Goal: Information Seeking & Learning: Learn about a topic

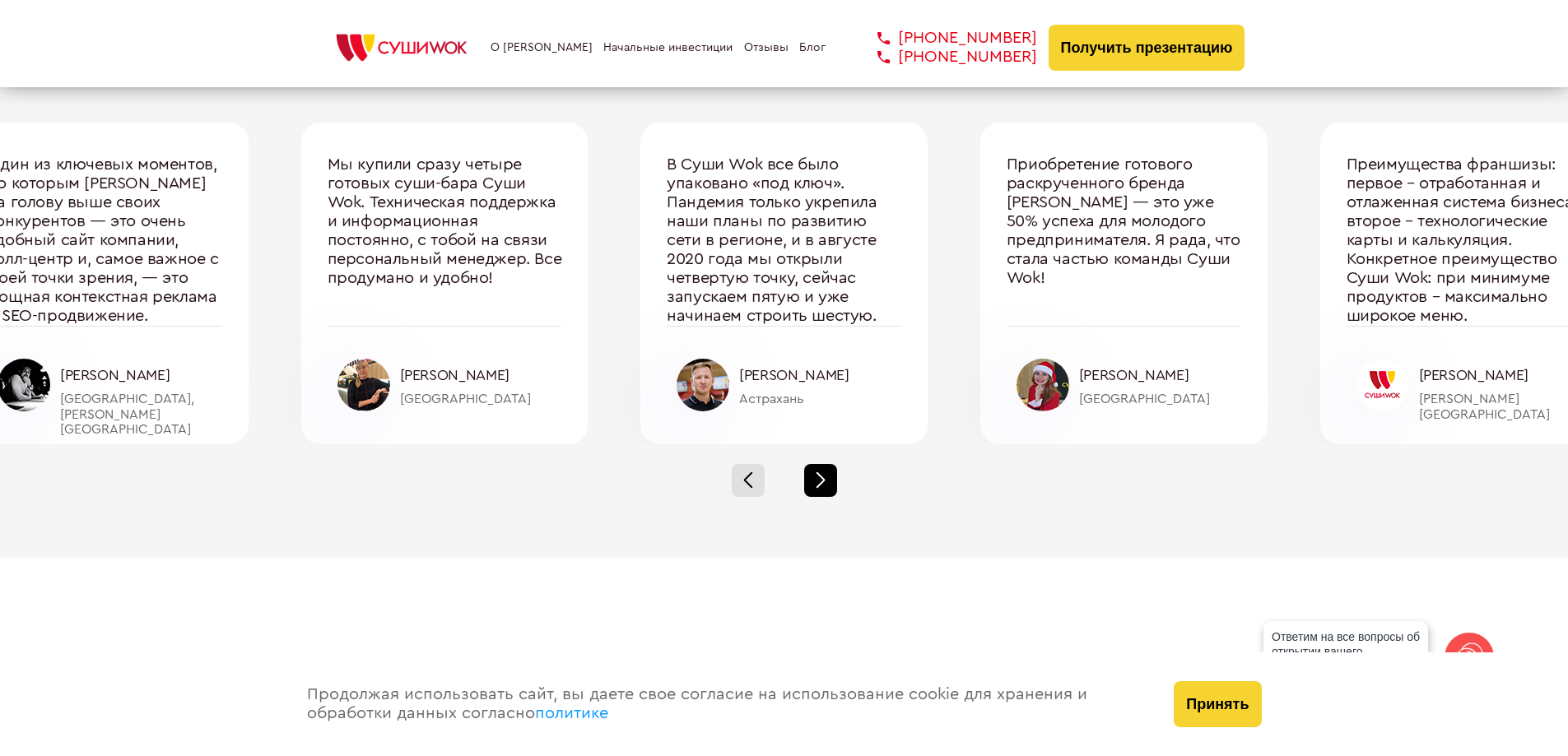
scroll to position [5514, 0]
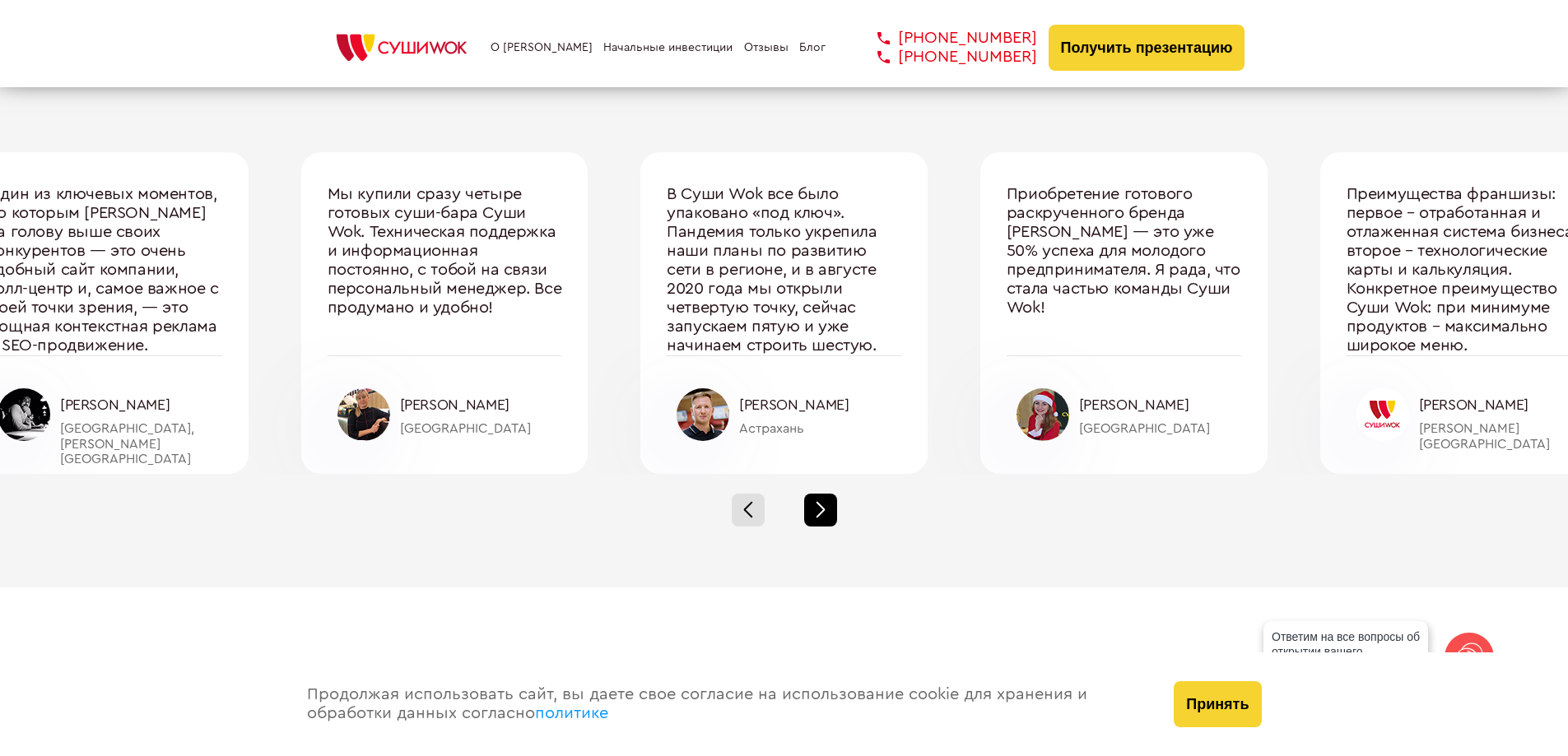
click at [816, 505] on div at bounding box center [820, 510] width 32 height 32
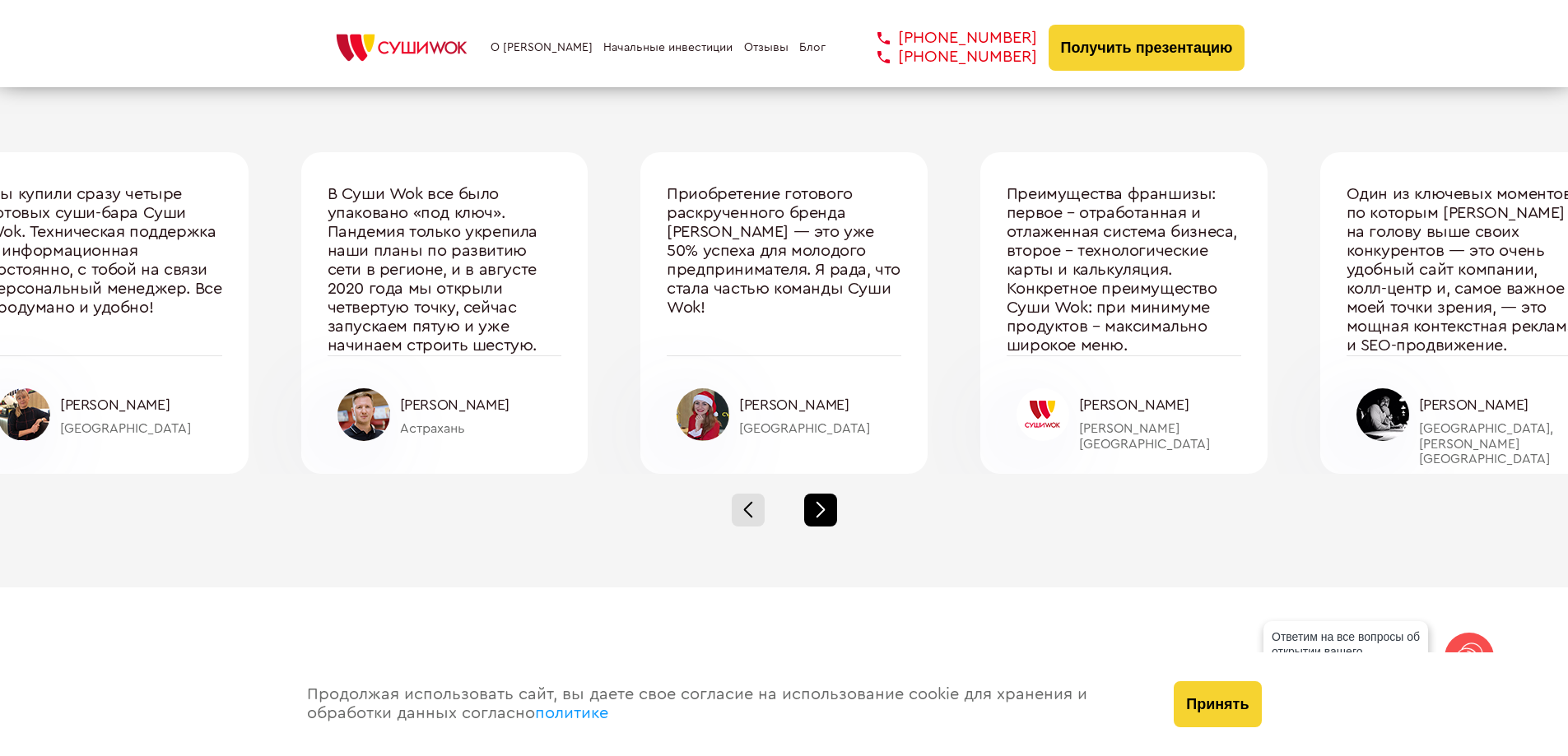
click at [816, 509] on div at bounding box center [820, 510] width 32 height 32
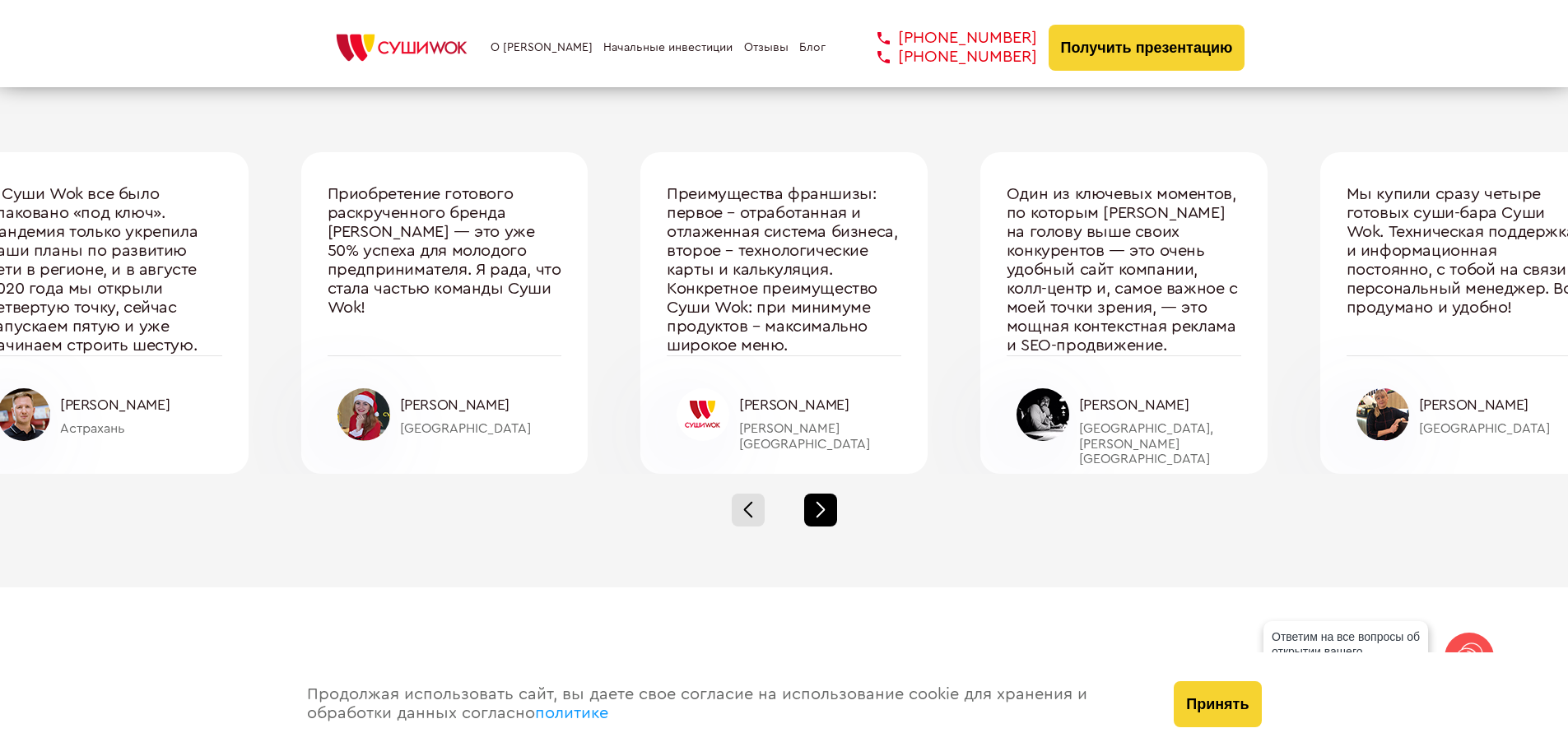
click at [816, 509] on div at bounding box center [820, 510] width 32 height 32
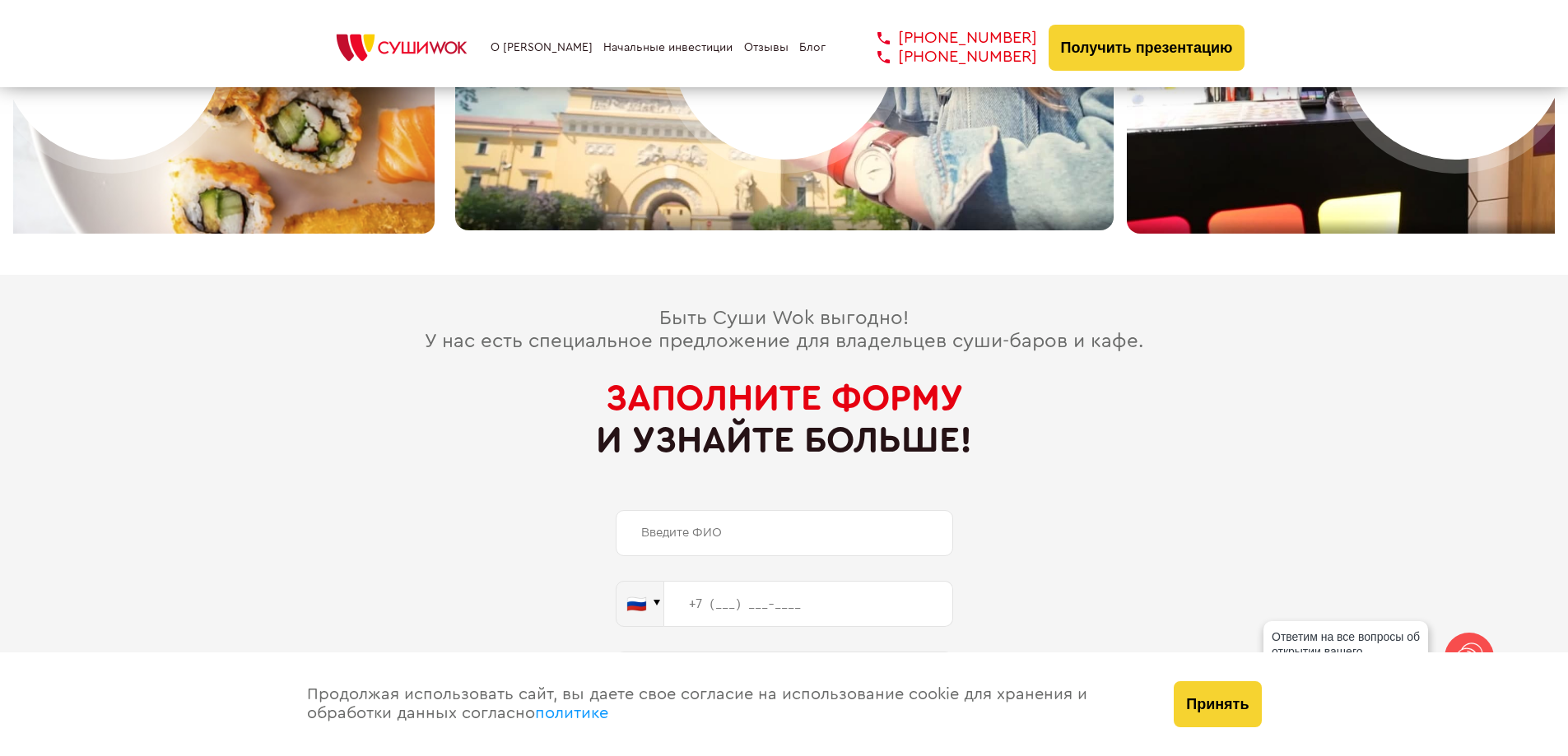
scroll to position [7353, 0]
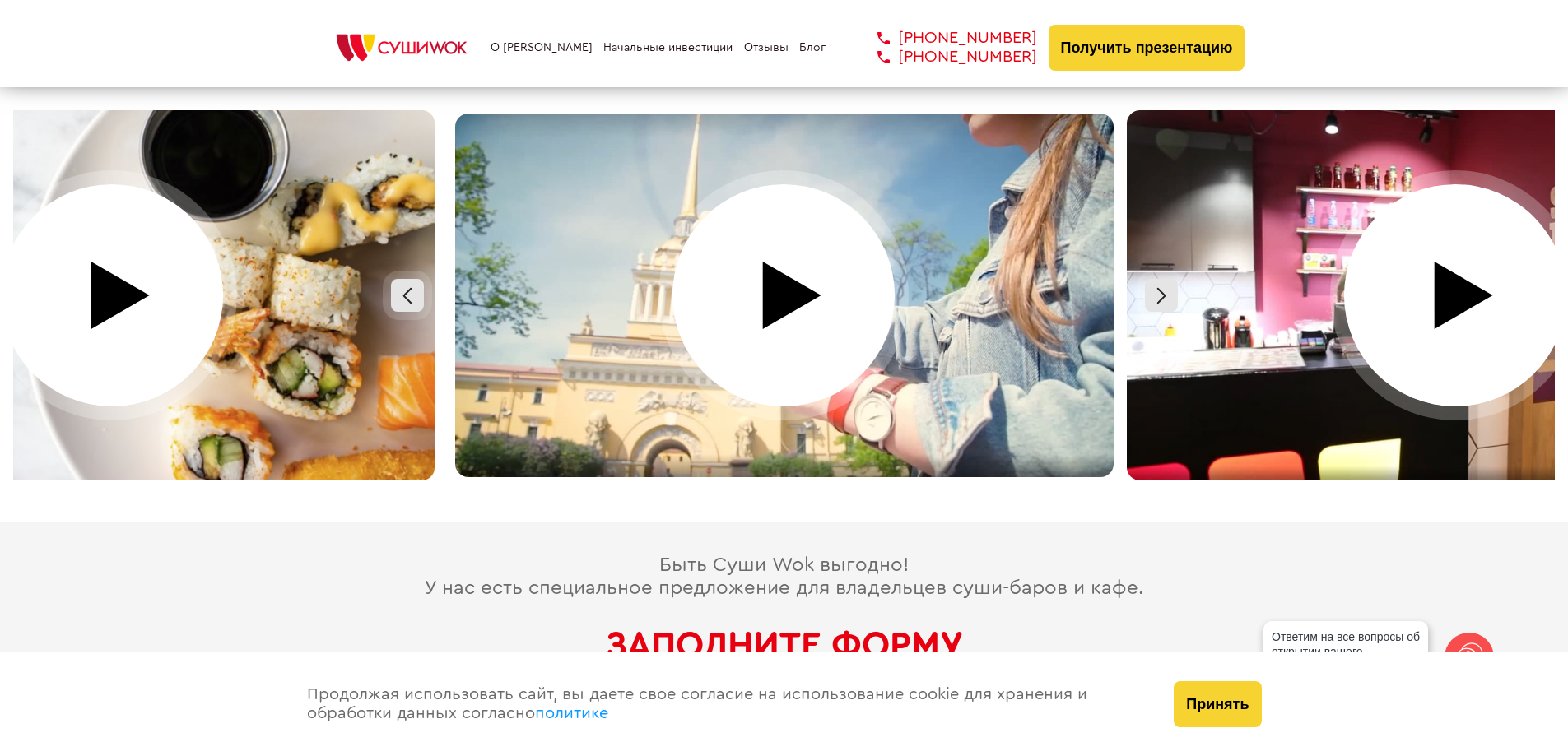
click at [785, 252] on div at bounding box center [784, 296] width 672 height 370
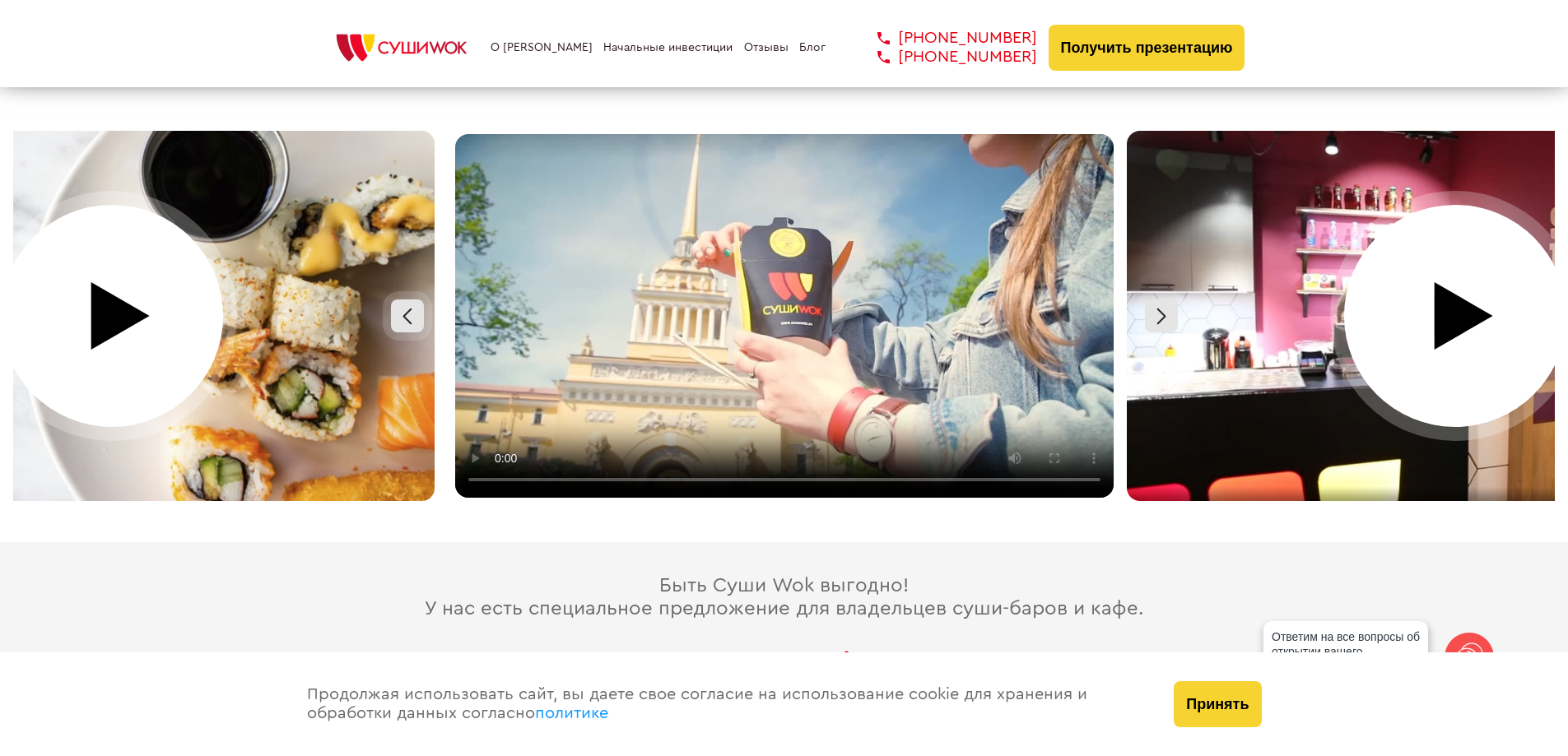
scroll to position [7271, 0]
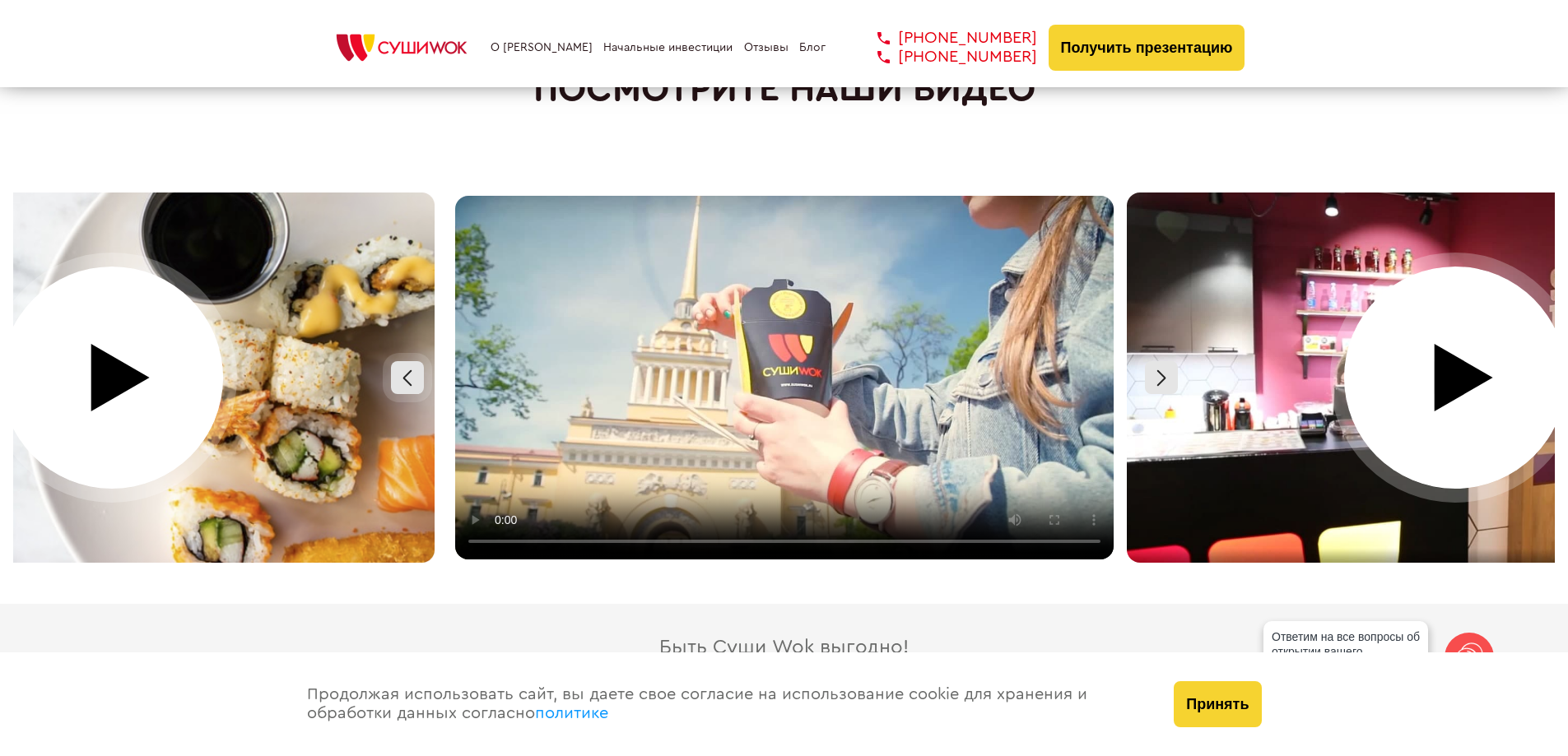
click at [1419, 336] on div at bounding box center [1456, 378] width 672 height 370
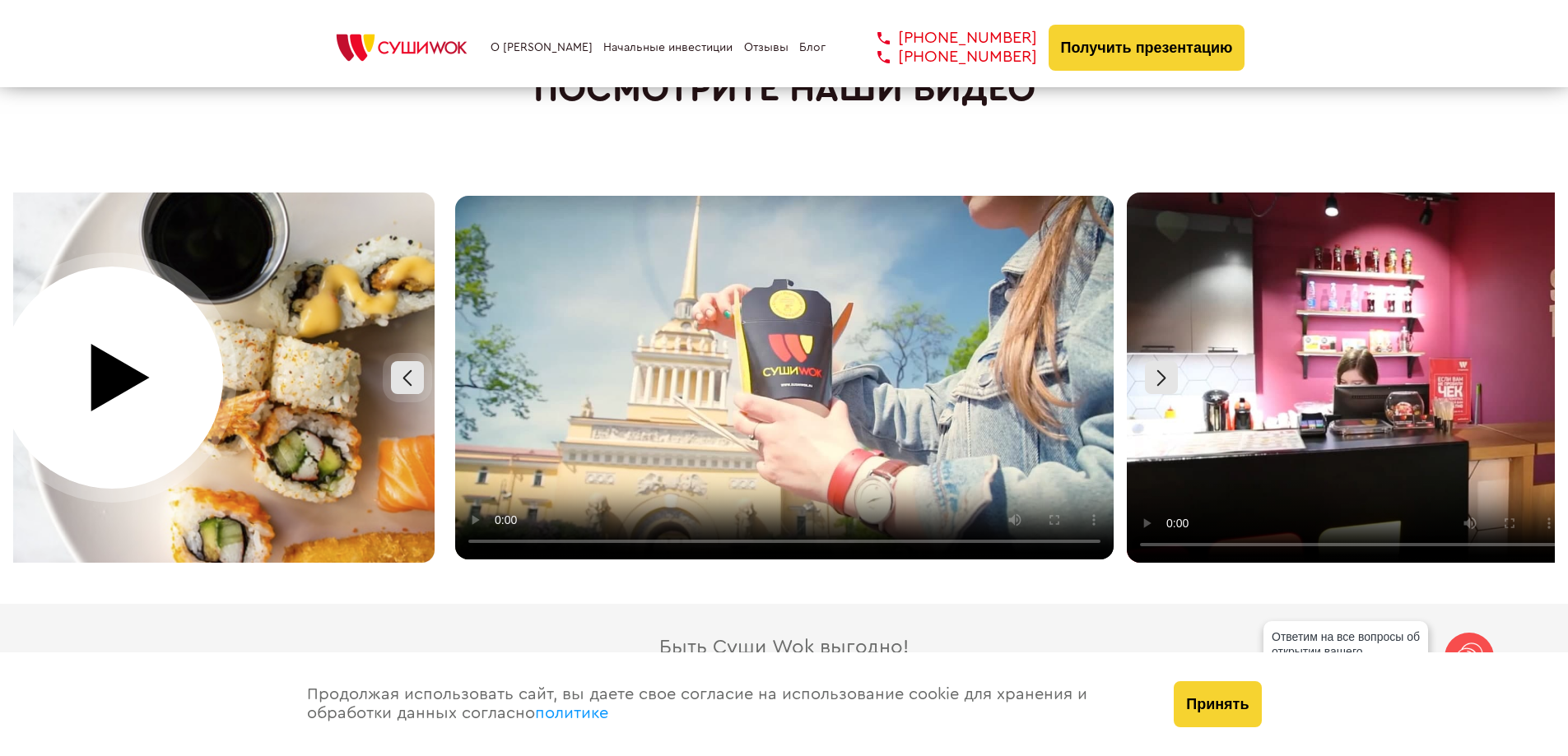
drag, startPoint x: 1378, startPoint y: 560, endPoint x: 1041, endPoint y: 499, distance: 342.5
drag, startPoint x: 1362, startPoint y: 326, endPoint x: 856, endPoint y: 272, distance: 508.9
click at [846, 320] on div at bounding box center [784, 378] width 2015 height 370
click at [1230, 708] on button "Принять" at bounding box center [1217, 704] width 87 height 46
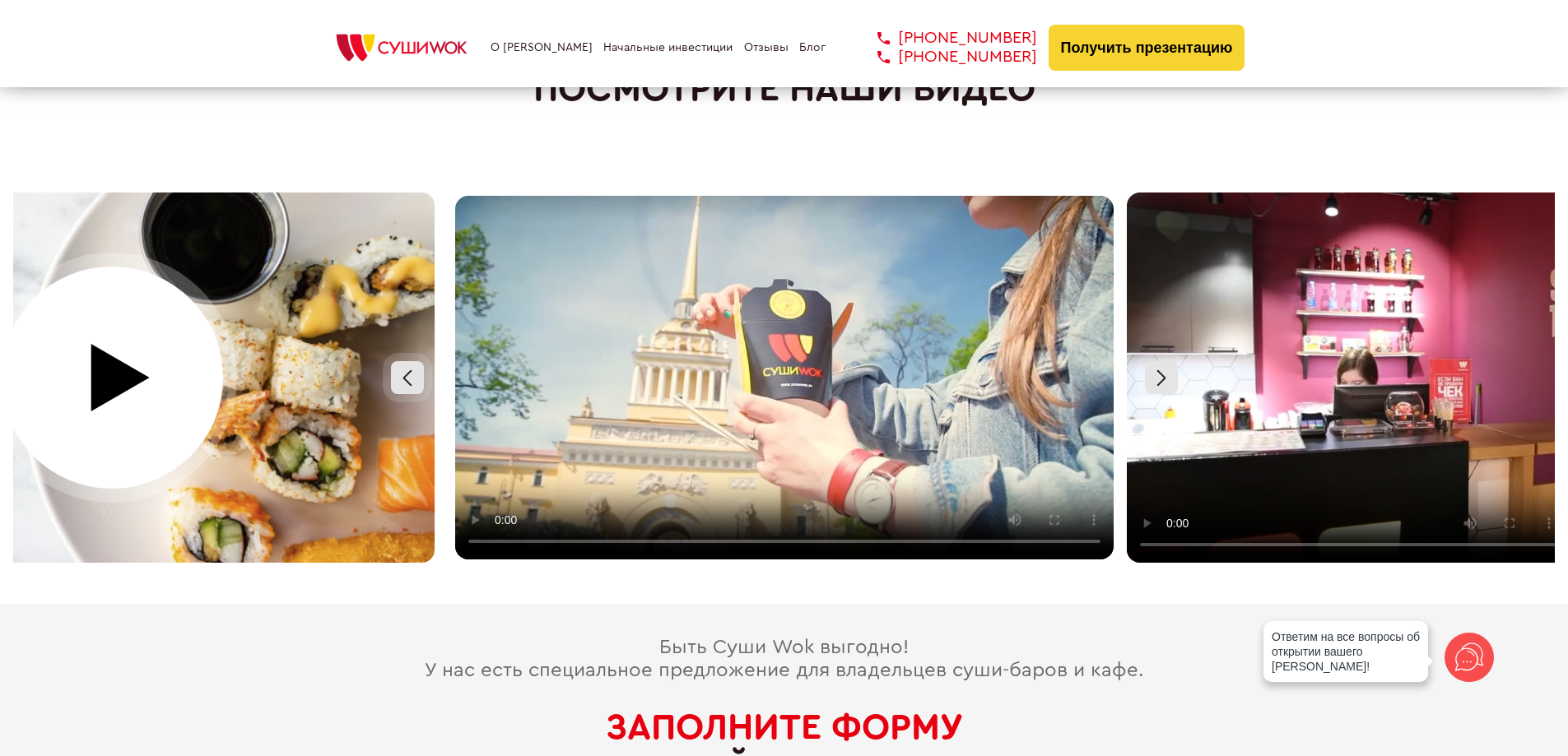
click at [763, 532] on div at bounding box center [784, 378] width 2015 height 370
click at [136, 334] on div at bounding box center [113, 378] width 672 height 370
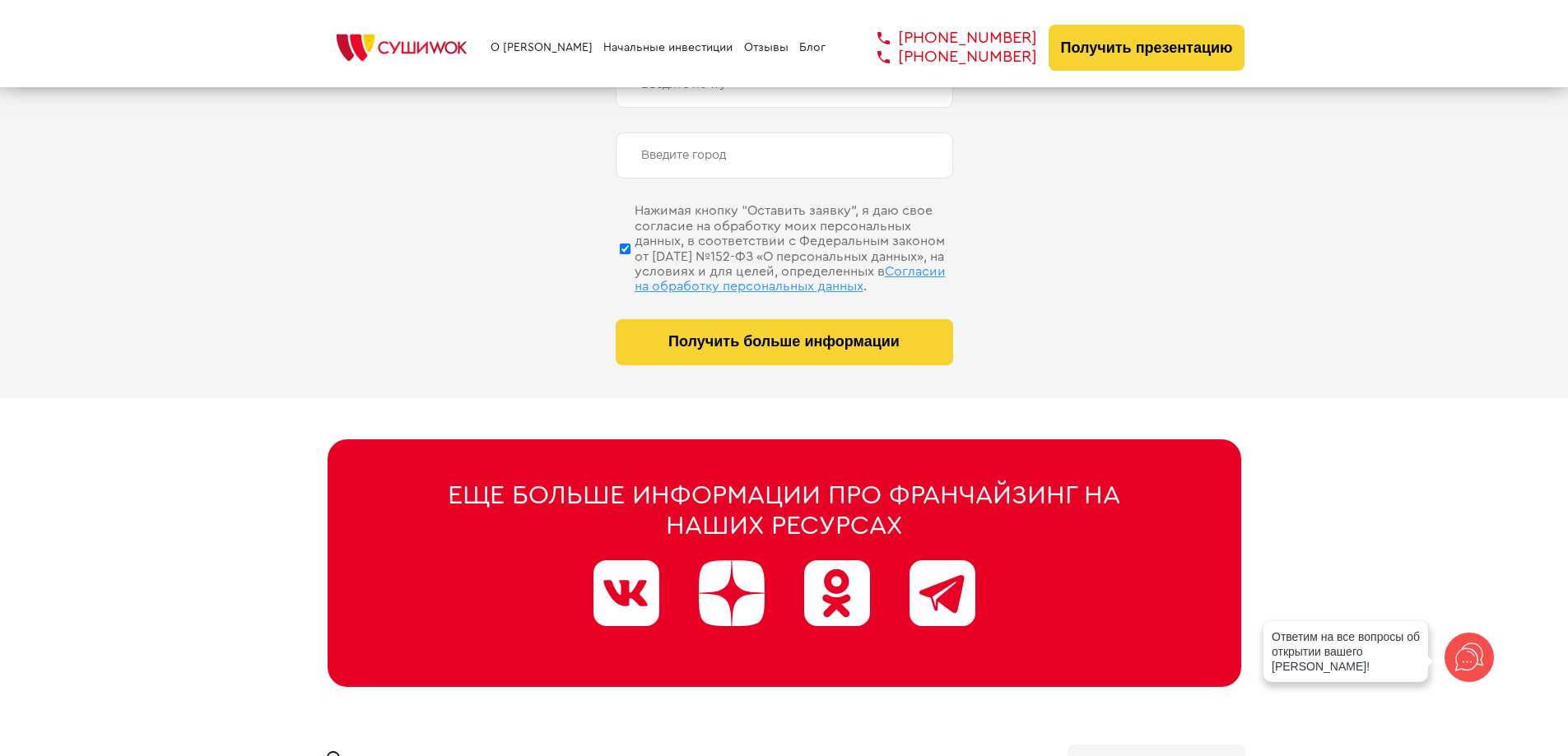
scroll to position [8341, 0]
